Goal: Information Seeking & Learning: Learn about a topic

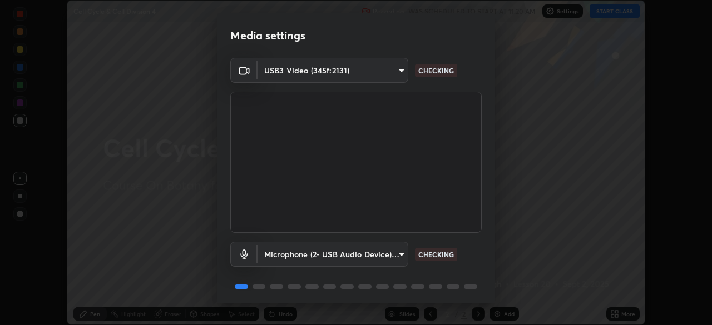
scroll to position [39, 0]
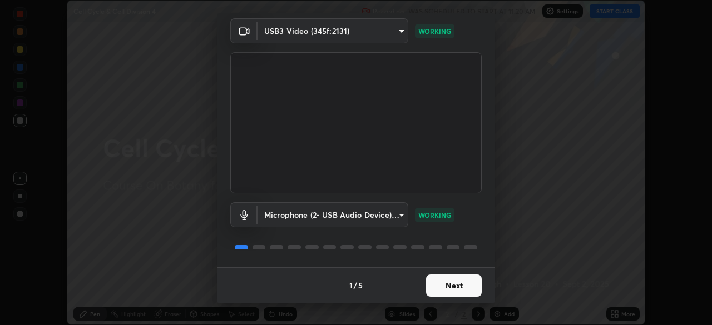
click at [454, 286] on button "Next" at bounding box center [454, 286] width 56 height 22
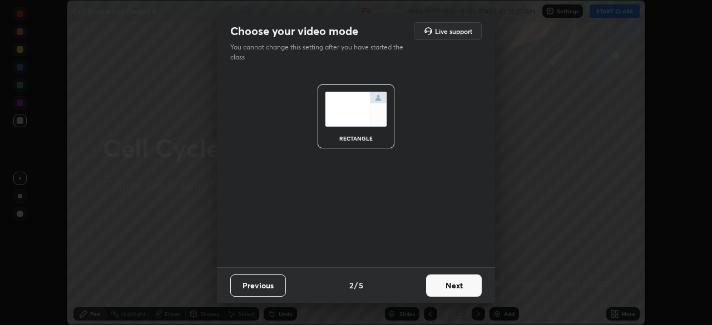
scroll to position [0, 0]
click at [455, 283] on button "Next" at bounding box center [454, 286] width 56 height 22
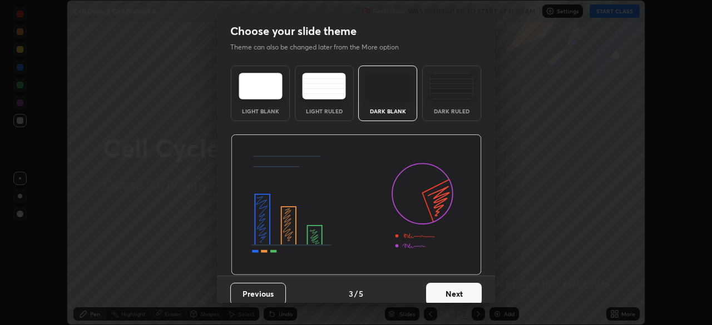
click at [459, 283] on button "Next" at bounding box center [454, 294] width 56 height 22
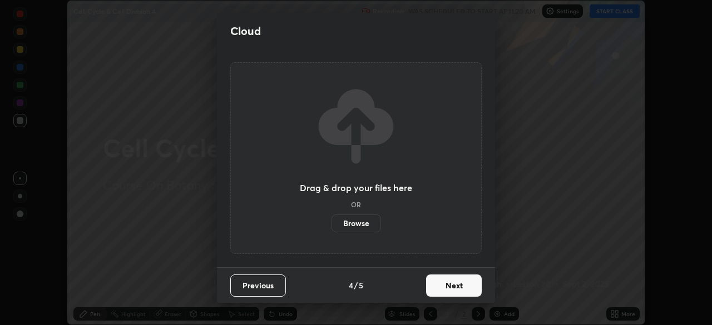
click at [463, 287] on button "Next" at bounding box center [454, 286] width 56 height 22
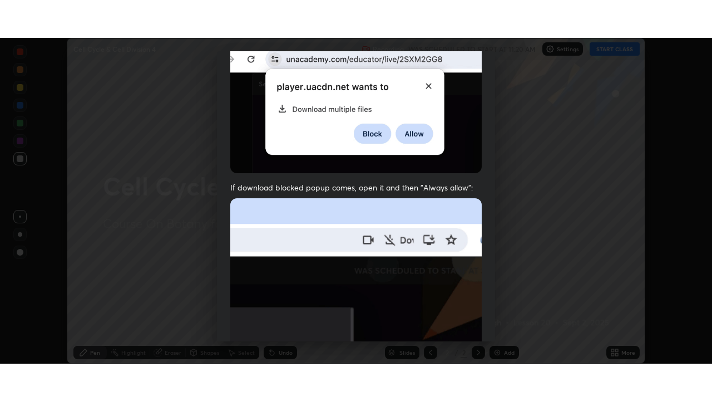
scroll to position [266, 0]
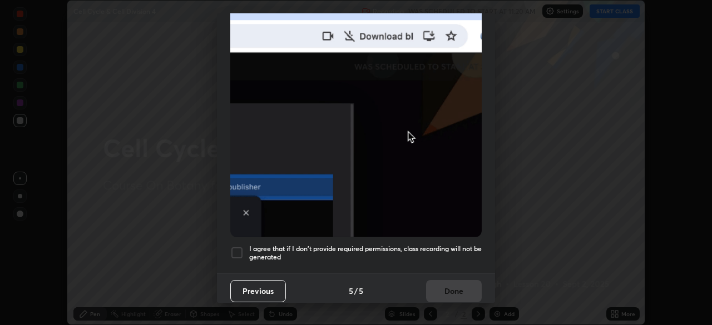
click at [344, 251] on h5 "I agree that if I don't provide required permissions, class recording will not …" at bounding box center [365, 253] width 233 height 17
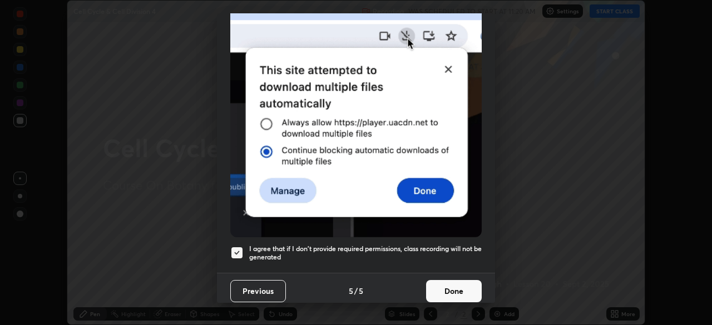
click at [432, 285] on button "Done" at bounding box center [454, 291] width 56 height 22
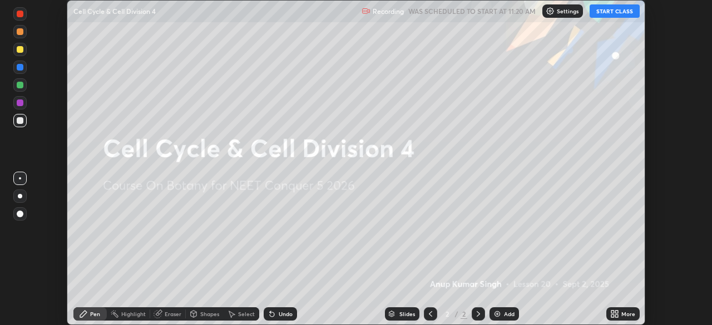
click at [616, 315] on icon at bounding box center [616, 316] width 3 height 3
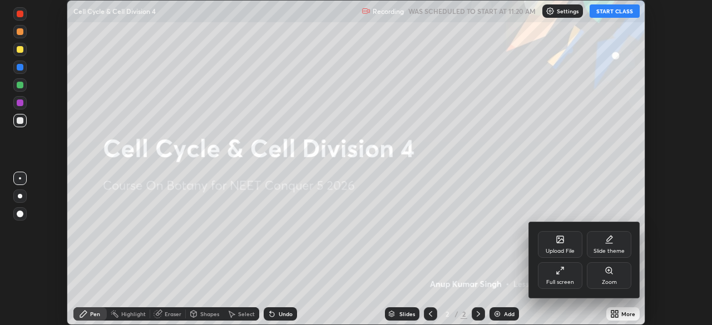
click at [569, 278] on div "Full screen" at bounding box center [560, 276] width 45 height 27
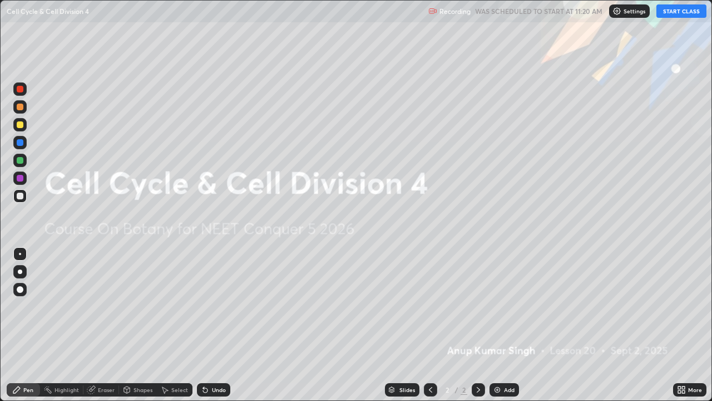
scroll to position [401, 712]
click at [670, 12] on button "START CLASS" at bounding box center [681, 10] width 50 height 13
click at [491, 325] on div "Add" at bounding box center [504, 389] width 29 height 13
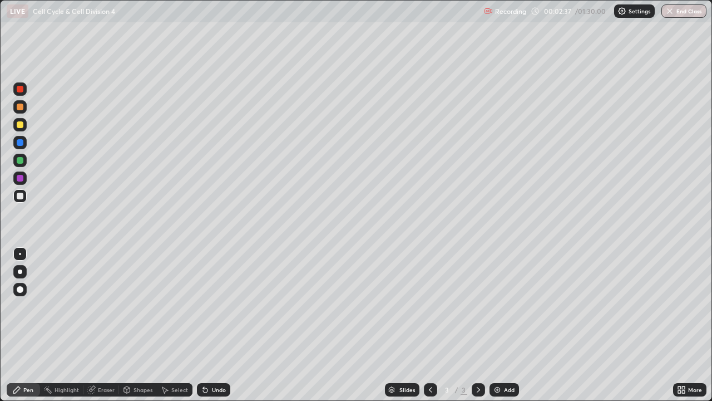
click at [22, 196] on div at bounding box center [20, 195] width 7 height 7
click at [22, 271] on div at bounding box center [20, 271] width 4 height 4
click at [21, 160] on div at bounding box center [20, 160] width 7 height 7
click at [21, 126] on div at bounding box center [20, 124] width 7 height 7
click at [22, 195] on div at bounding box center [20, 195] width 7 height 7
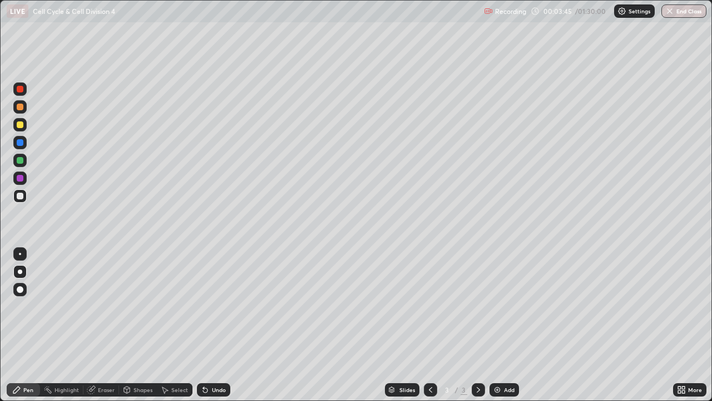
click at [19, 157] on div at bounding box center [20, 160] width 7 height 7
click at [20, 197] on div at bounding box center [20, 195] width 7 height 7
click at [20, 250] on div at bounding box center [19, 253] width 13 height 13
click at [21, 254] on div at bounding box center [19, 253] width 13 height 13
click at [21, 127] on div at bounding box center [20, 124] width 7 height 7
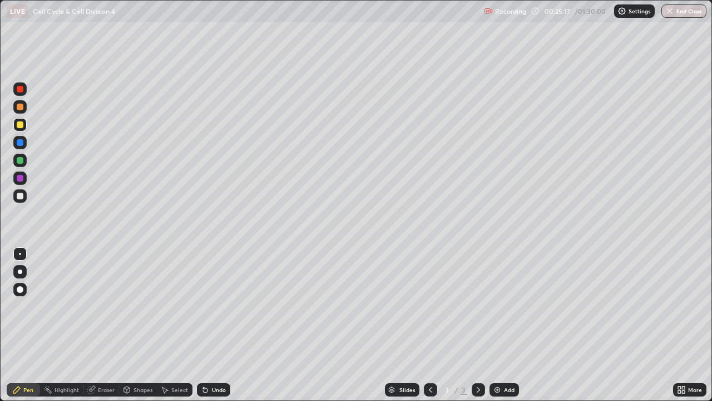
click at [498, 325] on div "Add" at bounding box center [504, 389] width 29 height 13
click at [21, 196] on div at bounding box center [20, 195] width 7 height 7
click at [22, 161] on div at bounding box center [20, 160] width 7 height 7
click at [21, 107] on div at bounding box center [20, 106] width 7 height 7
click at [18, 126] on div at bounding box center [20, 124] width 7 height 7
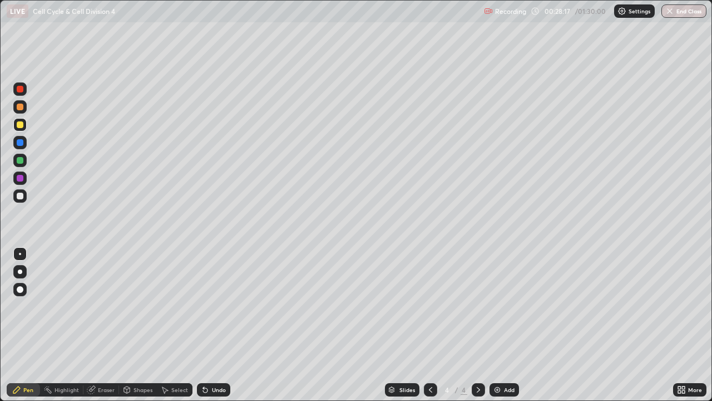
click at [18, 194] on div at bounding box center [20, 195] width 7 height 7
click at [17, 122] on div at bounding box center [20, 124] width 7 height 7
click at [18, 157] on div at bounding box center [20, 160] width 7 height 7
click at [14, 179] on div at bounding box center [19, 177] width 13 height 13
click at [19, 195] on div at bounding box center [20, 195] width 7 height 7
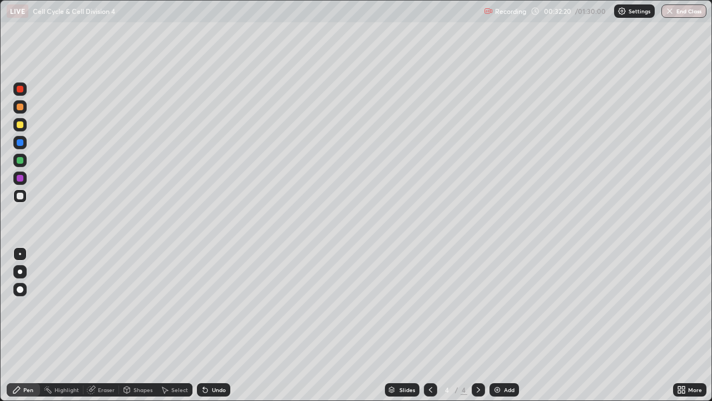
click at [495, 325] on img at bounding box center [497, 389] width 9 height 9
click at [21, 275] on div at bounding box center [19, 271] width 13 height 13
click at [22, 160] on div at bounding box center [20, 160] width 7 height 7
click at [21, 144] on div at bounding box center [20, 142] width 7 height 7
click at [17, 125] on div at bounding box center [20, 124] width 7 height 7
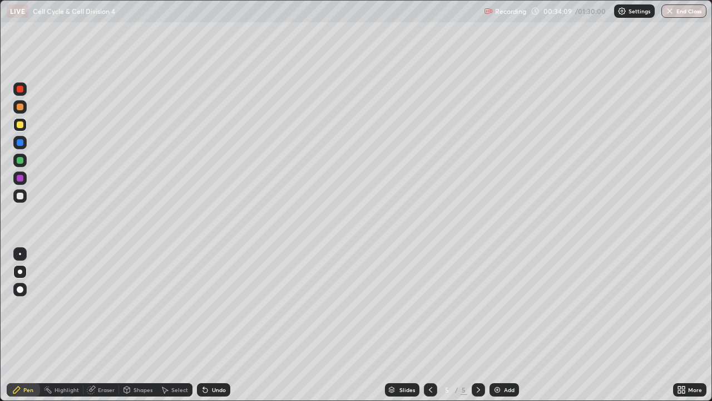
click at [19, 161] on div at bounding box center [20, 160] width 7 height 7
click at [429, 325] on icon at bounding box center [430, 389] width 9 height 9
click at [477, 325] on icon at bounding box center [478, 389] width 9 height 9
click at [493, 325] on img at bounding box center [497, 389] width 9 height 9
click at [22, 290] on div at bounding box center [20, 289] width 7 height 7
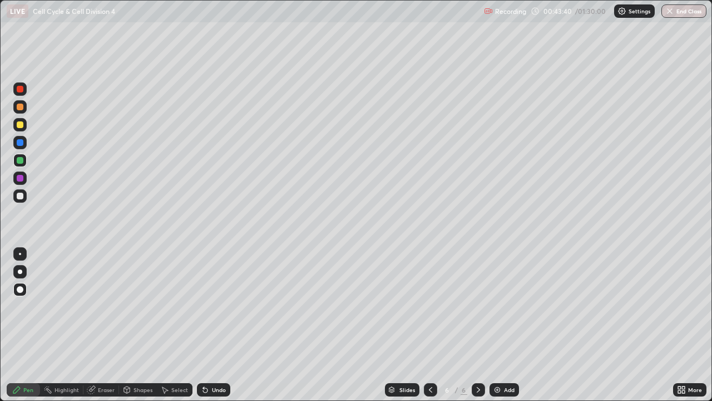
click at [131, 325] on div "Shapes" at bounding box center [138, 389] width 38 height 13
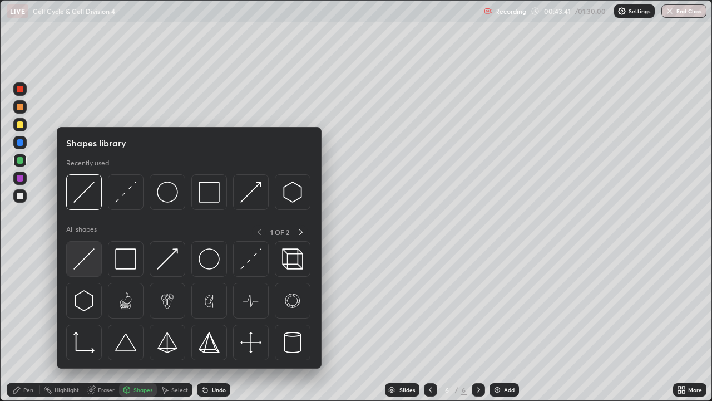
click at [93, 256] on img at bounding box center [83, 258] width 21 height 21
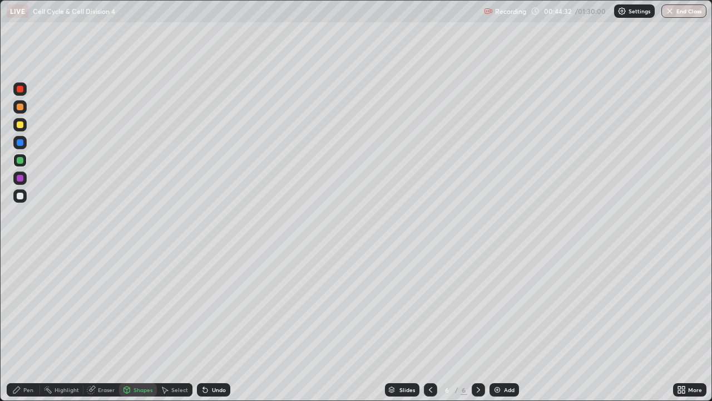
click at [24, 325] on div "Pen" at bounding box center [23, 389] width 33 height 13
click at [21, 270] on div at bounding box center [20, 271] width 4 height 4
click at [19, 199] on div at bounding box center [20, 195] width 7 height 7
click at [19, 250] on div at bounding box center [19, 253] width 13 height 13
click at [22, 144] on div at bounding box center [20, 142] width 7 height 7
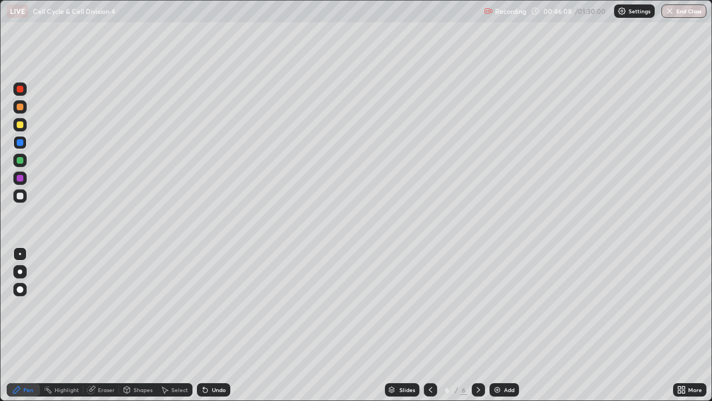
click at [22, 196] on div at bounding box center [20, 195] width 7 height 7
click at [21, 195] on div at bounding box center [20, 195] width 7 height 7
